Goal: Task Accomplishment & Management: Manage account settings

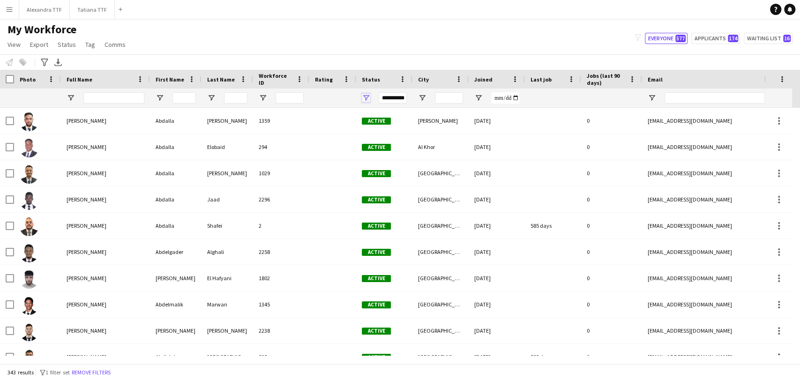
click at [367, 98] on span "Open Filter Menu" at bounding box center [366, 98] width 8 height 8
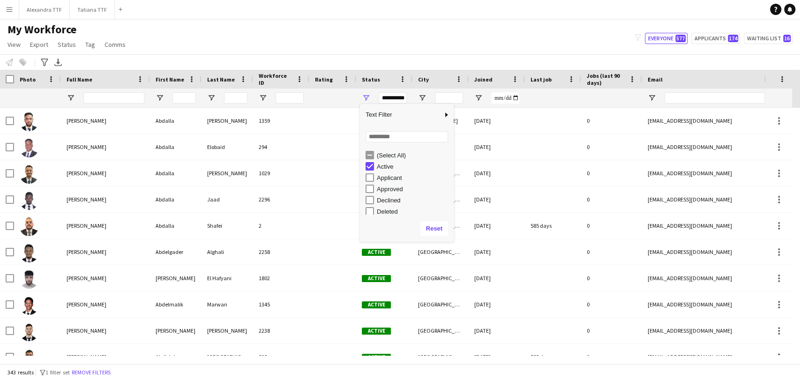
click at [379, 165] on div "Active" at bounding box center [414, 166] width 74 height 7
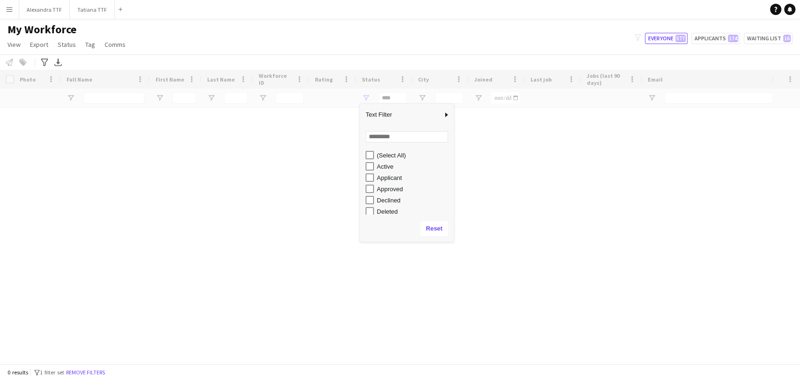
click at [379, 165] on div "Active" at bounding box center [414, 166] width 74 height 7
type input "**********"
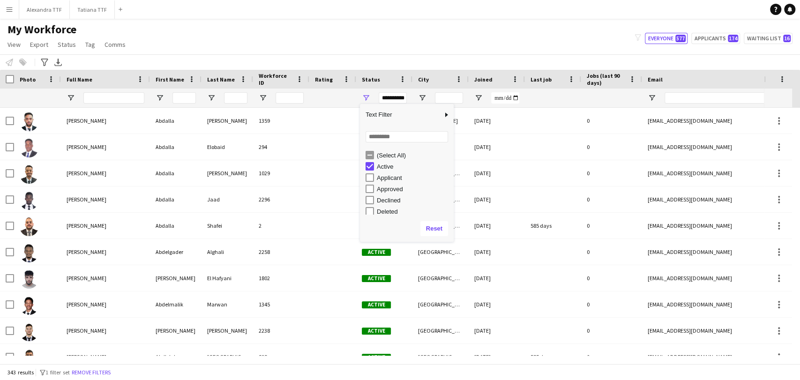
click at [300, 5] on app-navbar "Menu Boards Boards Boards All jobs Status Workforce Workforce My Workforce Recr…" at bounding box center [400, 9] width 800 height 19
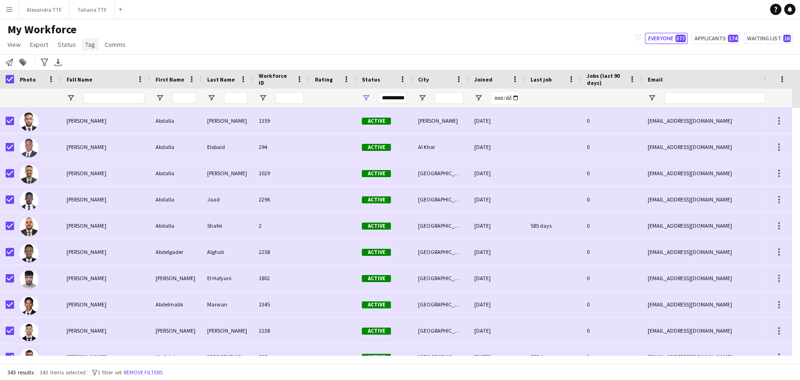
drag, startPoint x: 83, startPoint y: 42, endPoint x: 83, endPoint y: 48, distance: 6.1
click at [85, 48] on span "Tag" at bounding box center [90, 44] width 10 height 8
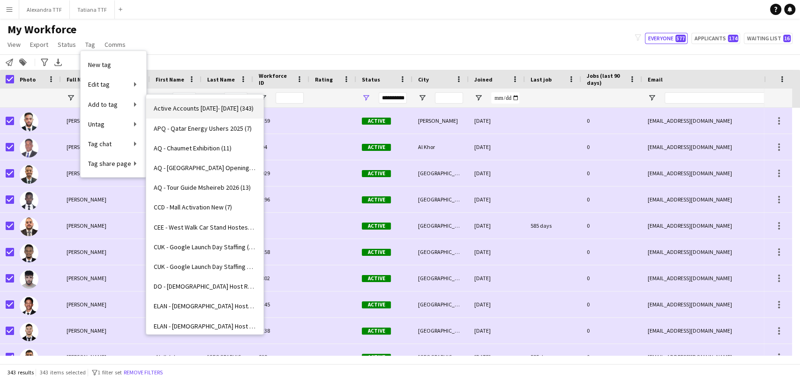
click at [183, 101] on link "Active Accounts [DATE]- [DATE] (343)" at bounding box center [204, 108] width 117 height 20
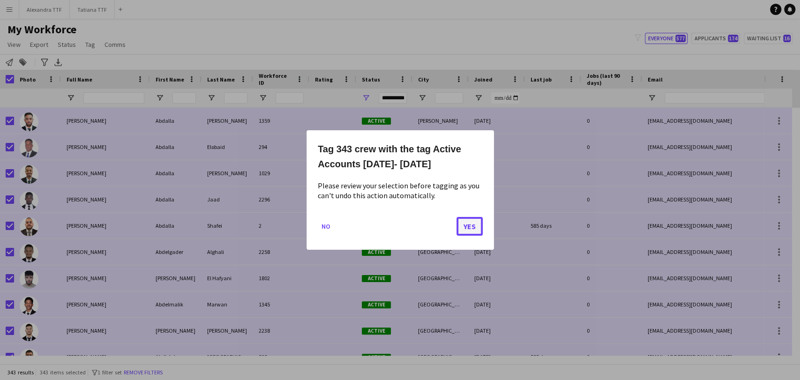
click at [406, 219] on button "Yes" at bounding box center [470, 226] width 26 height 19
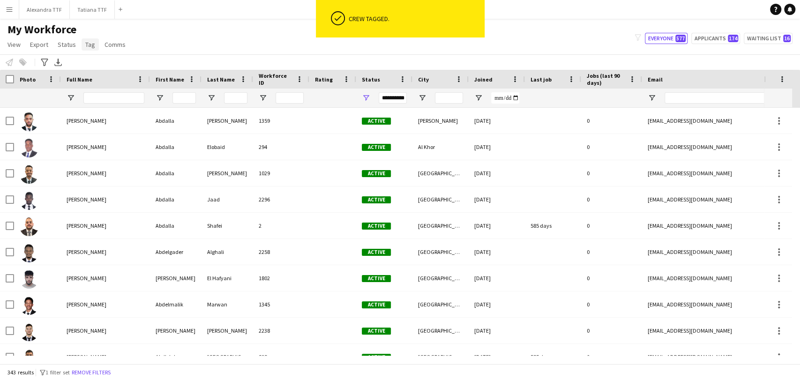
click at [88, 41] on span "Tag" at bounding box center [90, 44] width 10 height 8
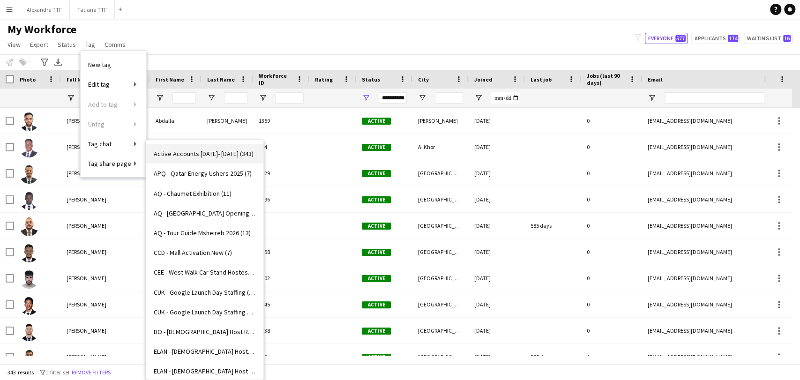
click at [176, 154] on span "Active Accounts [DATE]- [DATE] (343)" at bounding box center [204, 154] width 100 height 8
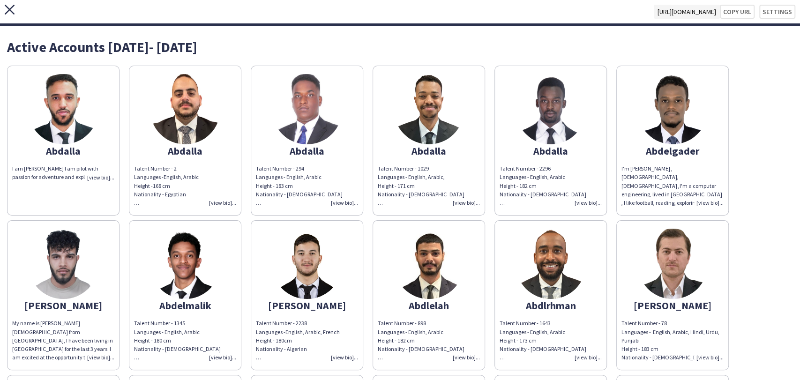
click at [13, 7] on icon "close" at bounding box center [10, 10] width 10 height 10
